Goal: Navigation & Orientation: Find specific page/section

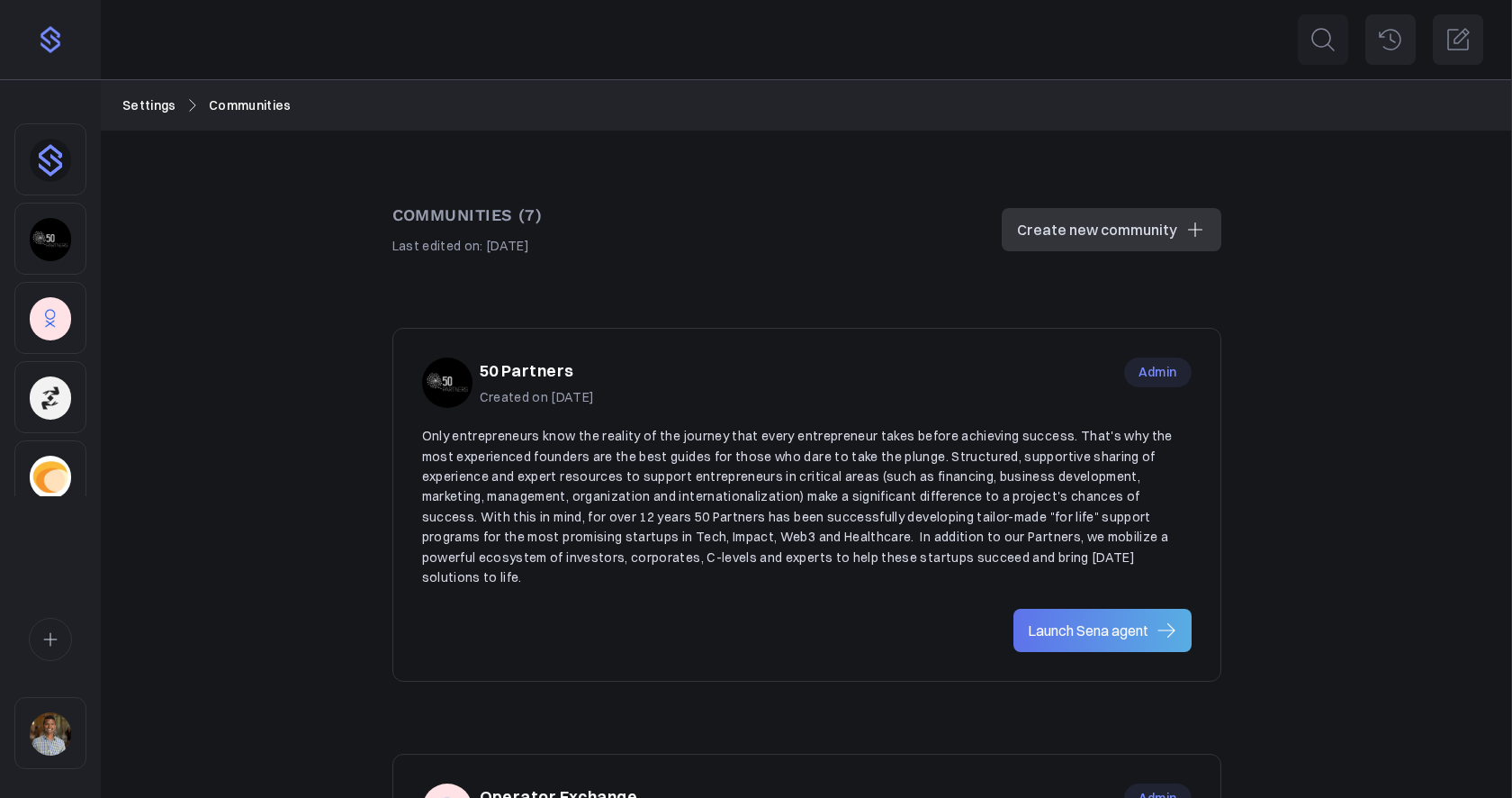
click at [542, 367] on h3 "50 Partners" at bounding box center [526, 371] width 94 height 26
click at [56, 245] on img "Sidebar" at bounding box center [50, 240] width 41 height 43
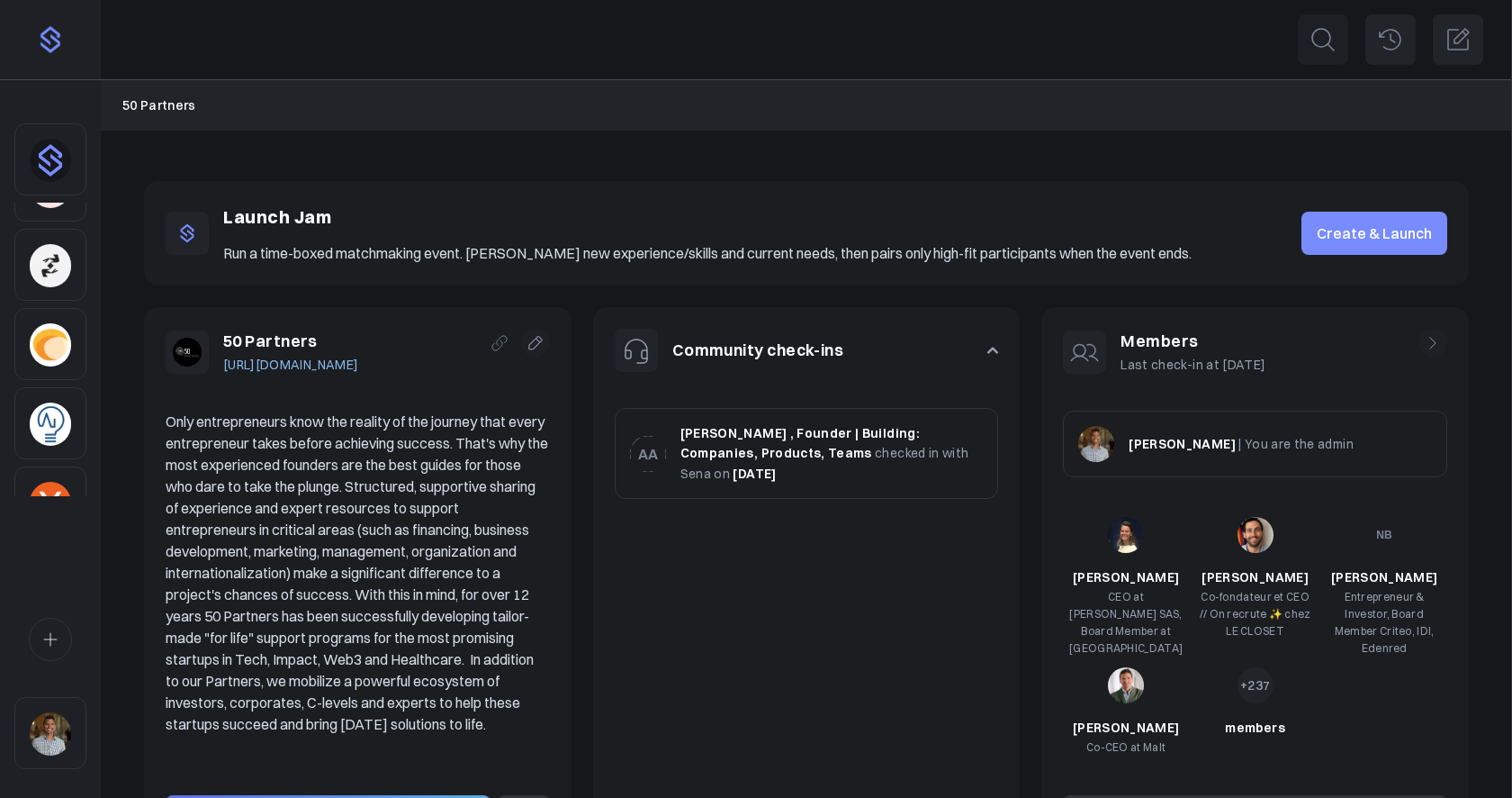
scroll to position [137, 0]
click at [58, 175] on img "Sidebar" at bounding box center [50, 161] width 41 height 43
